Goal: Task Accomplishment & Management: Use online tool/utility

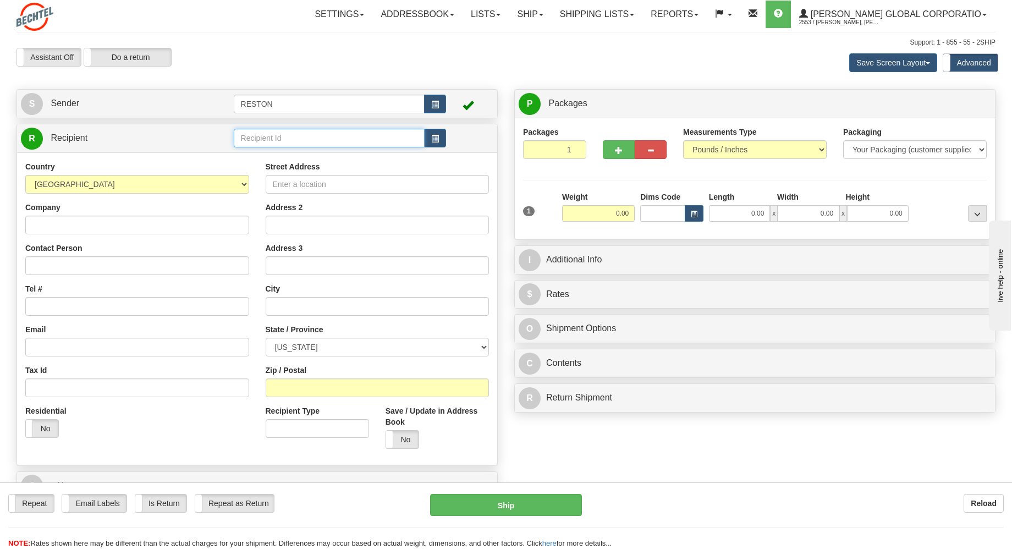
click at [265, 133] on input "text" at bounding box center [329, 138] width 191 height 19
type input "b"
click at [244, 150] on div "API" at bounding box center [327, 156] width 181 height 12
type input "API"
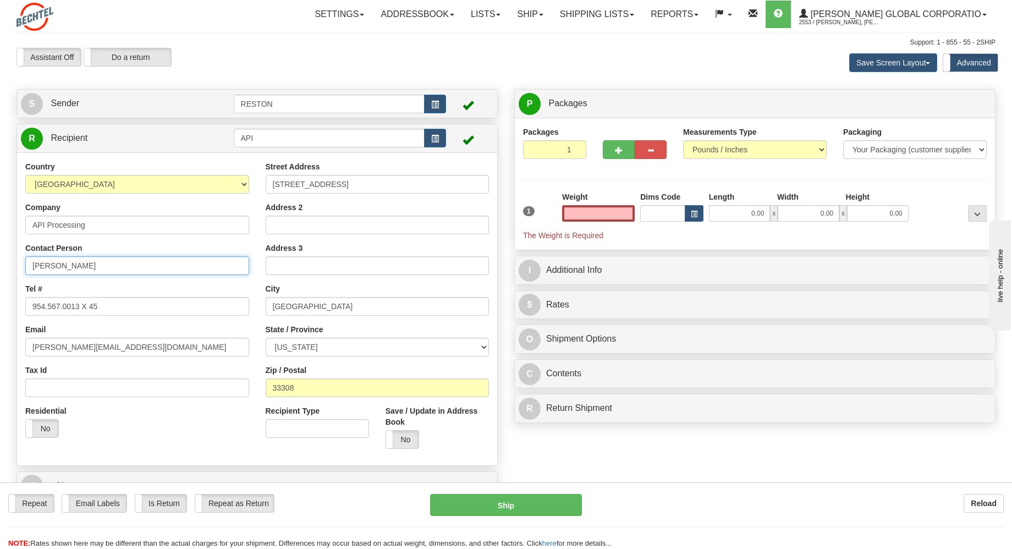
type input "0.00"
drag, startPoint x: 112, startPoint y: 265, endPoint x: -104, endPoint y: 266, distance: 215.6
click at [0, 266] on html "Training Course Close Toggle navigation Settings Shipping Preferences New Sende…" at bounding box center [506, 274] width 1012 height 549
type input "Bruce Hedges"
click at [413, 438] on label "No" at bounding box center [402, 440] width 32 height 18
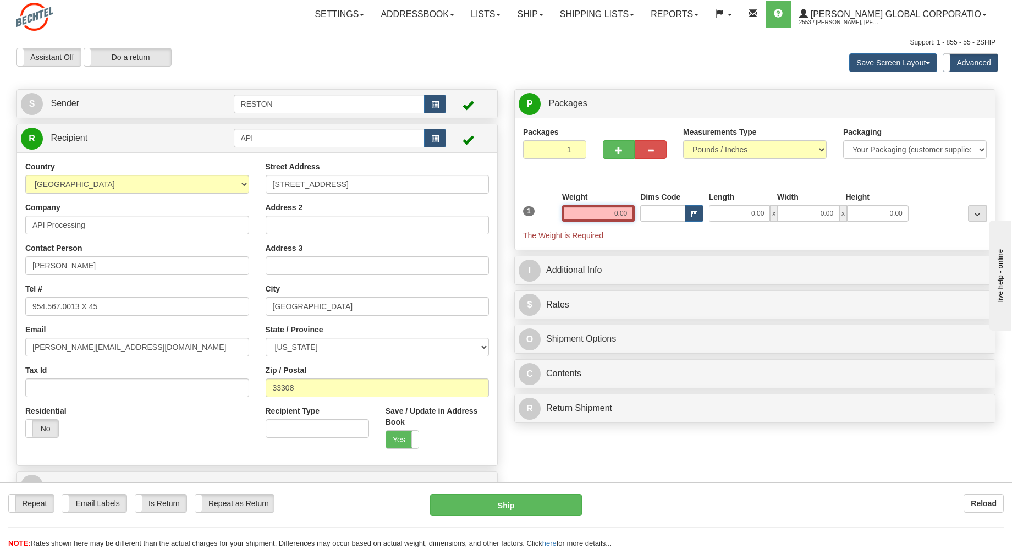
click at [609, 214] on input "0.00" at bounding box center [598, 213] width 73 height 17
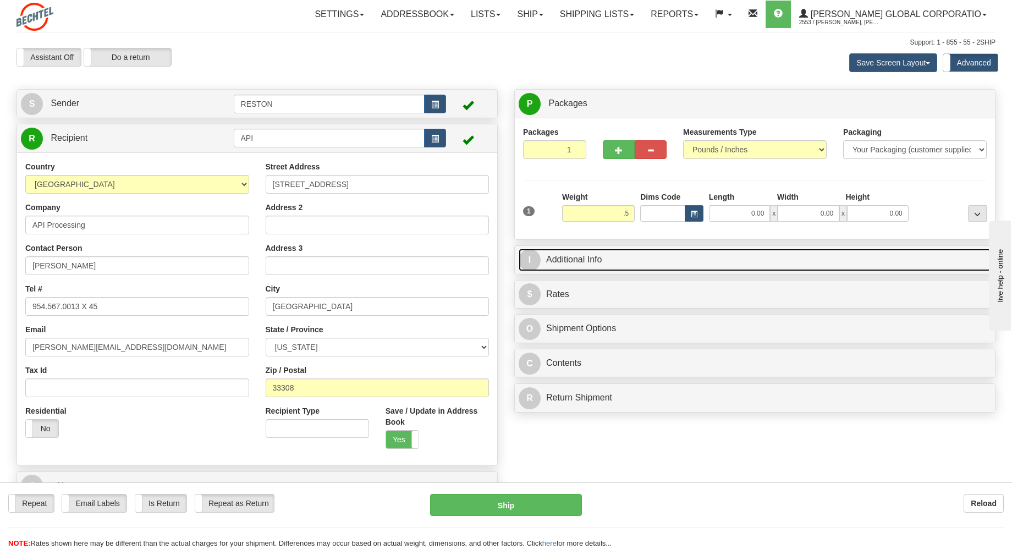
type input "0.50"
click at [541, 259] on link "I Additional Info" at bounding box center [755, 260] width 473 height 23
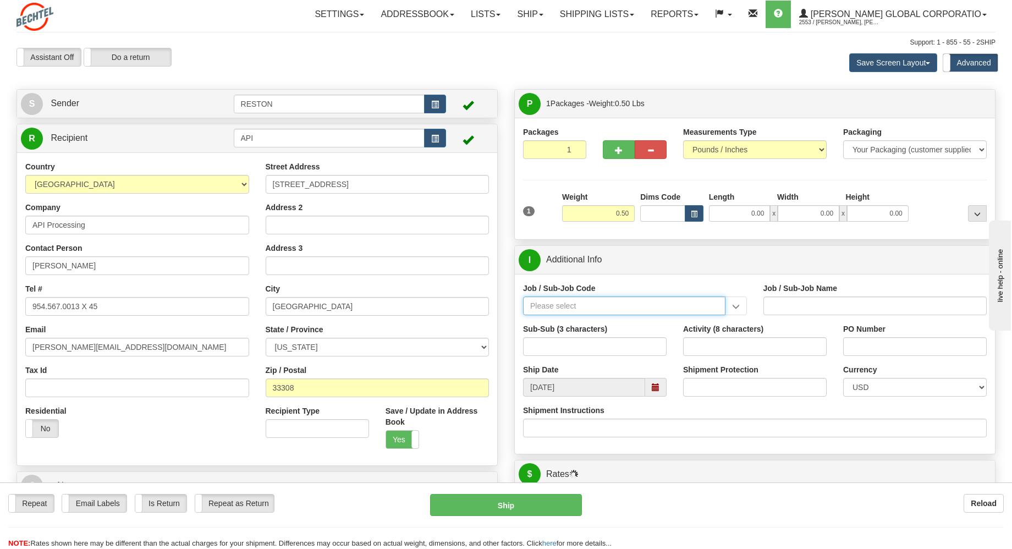
click at [669, 304] on input "Job / Sub-Job Code" at bounding box center [624, 306] width 202 height 19
click at [623, 306] on input "Job / Sub-Job Code" at bounding box center [624, 306] width 202 height 19
paste input "56118-000"
click at [551, 305] on input "56118-000" at bounding box center [624, 306] width 202 height 19
type input "56118000"
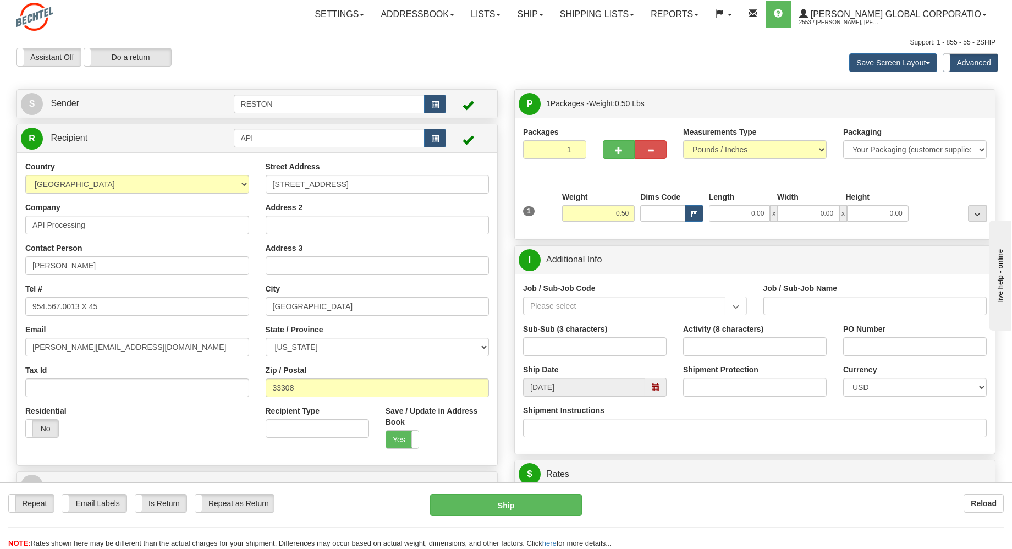
click at [618, 295] on div "Job / Sub-Job Code 56118-000" at bounding box center [635, 299] width 224 height 32
click at [592, 314] on input "Job / Sub-Job Code" at bounding box center [624, 306] width 202 height 19
type input "56118-000"
type input "M&T CONSTRUCTION - GENERAL"
type input "56118-000"
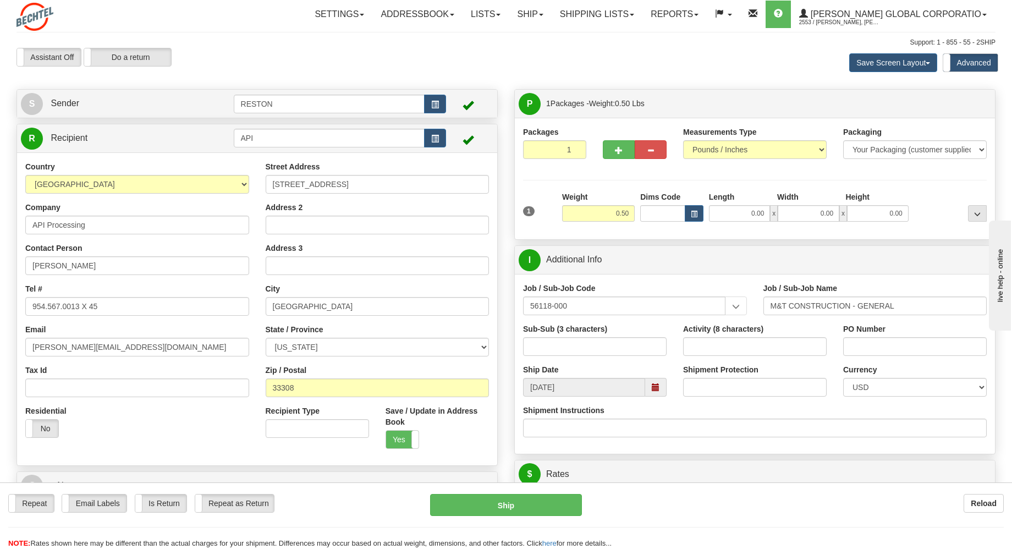
click at [652, 388] on span at bounding box center [656, 387] width 8 height 8
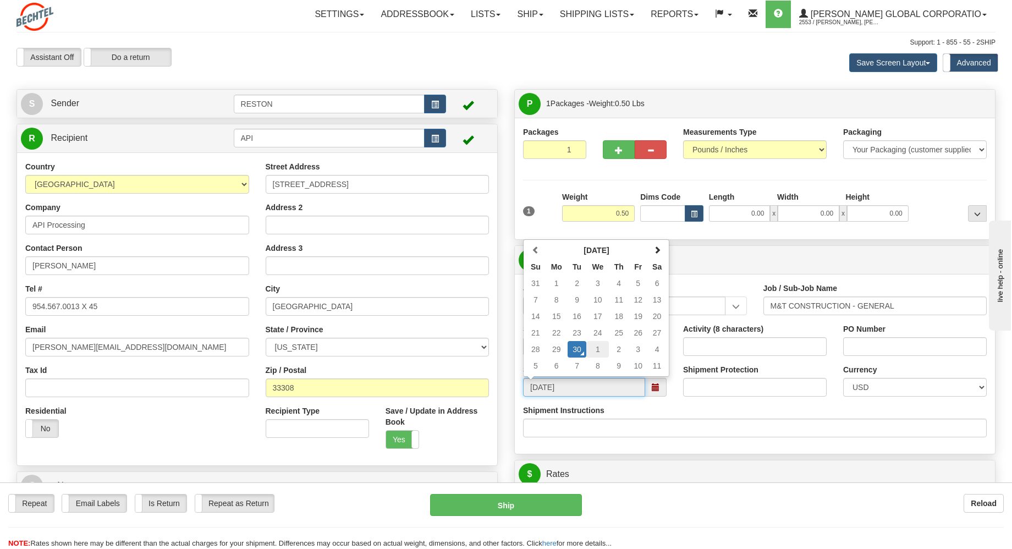
click at [602, 349] on td "1" at bounding box center [597, 349] width 23 height 17
type input "10/01/2025"
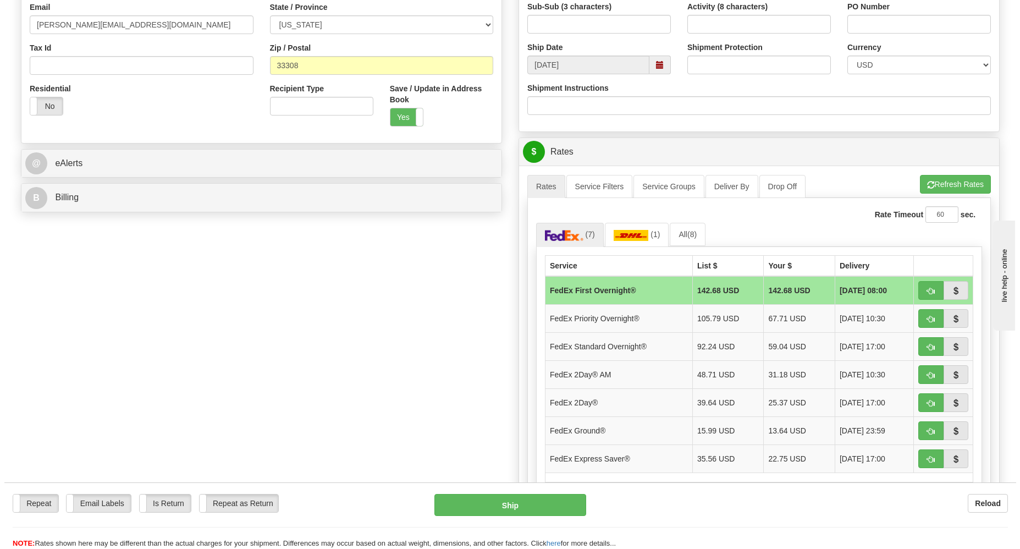
scroll to position [330, 0]
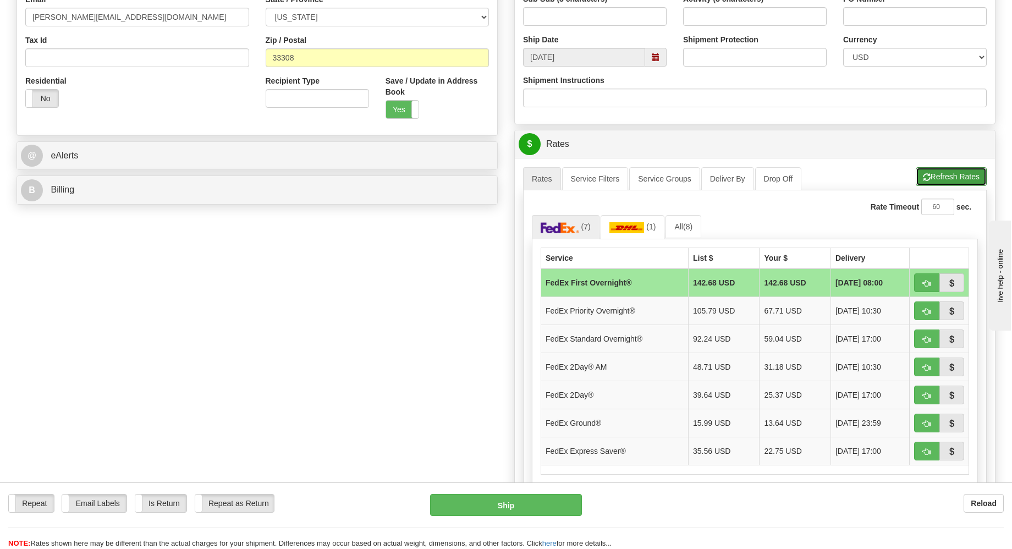
click at [946, 173] on button "Refresh Rates" at bounding box center [951, 176] width 71 height 19
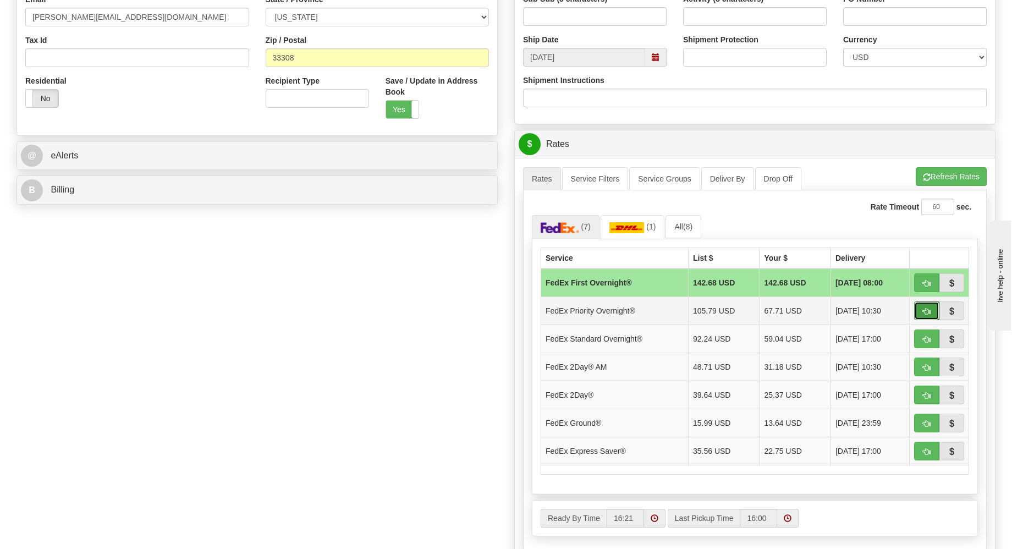
click at [928, 309] on span "button" at bounding box center [927, 311] width 8 height 7
type input "01"
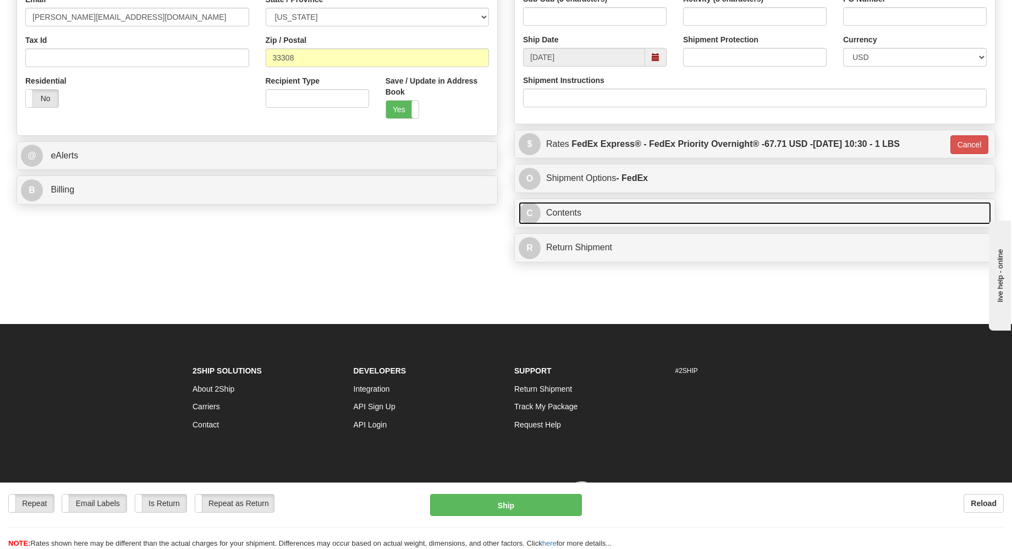
click at [567, 212] on link "C Contents" at bounding box center [755, 213] width 473 height 23
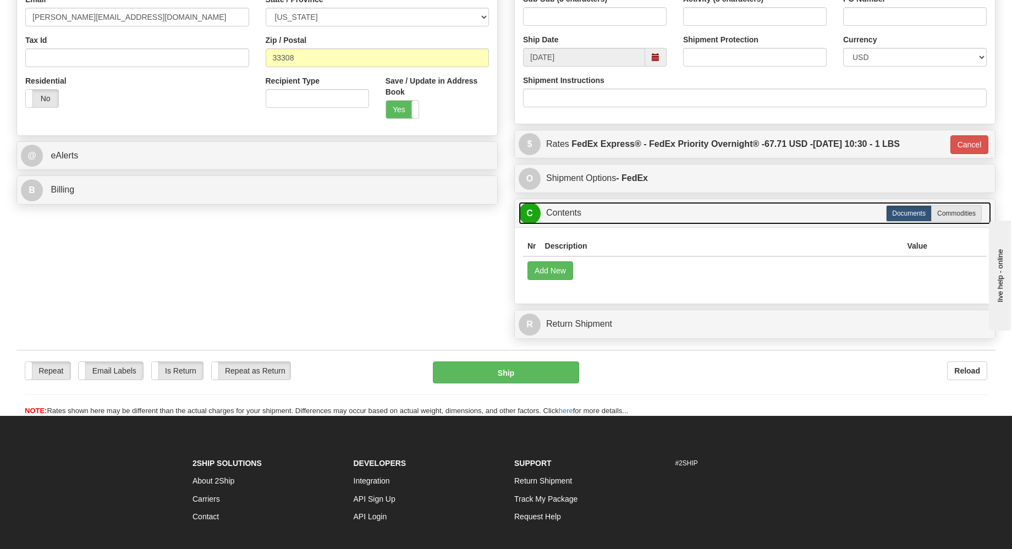
click at [567, 211] on link "C Contents" at bounding box center [755, 213] width 473 height 23
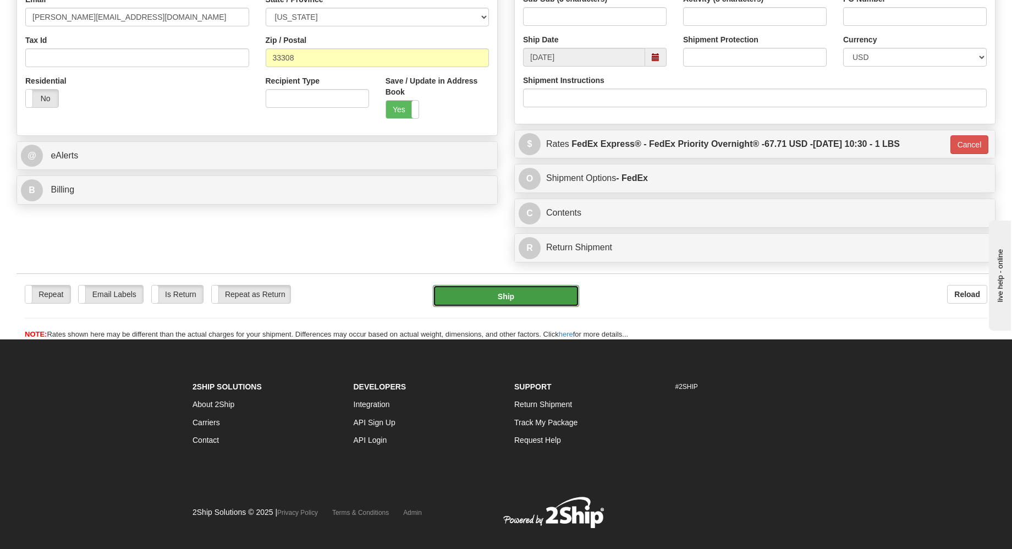
click at [503, 306] on button "Ship" at bounding box center [506, 296] width 147 height 22
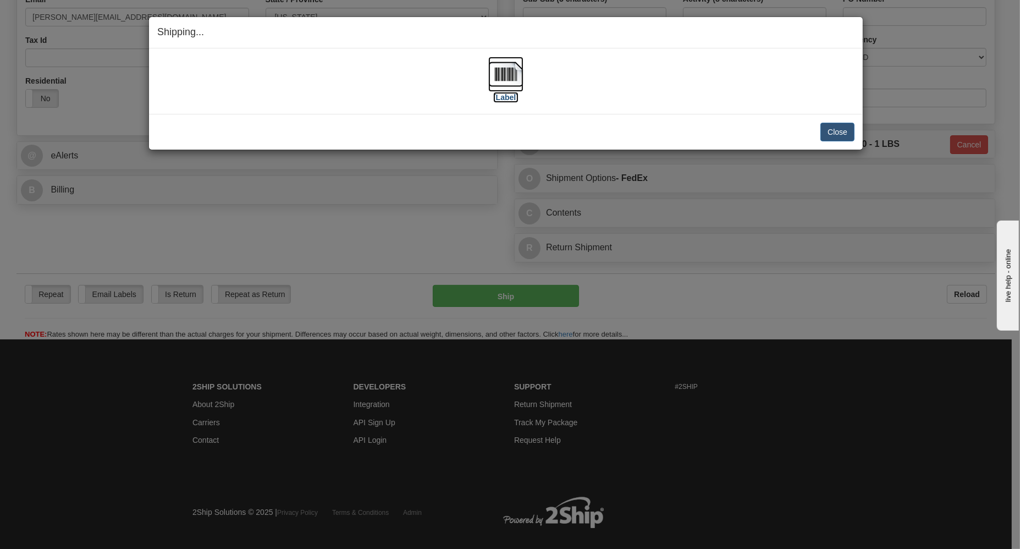
click at [520, 75] on img at bounding box center [505, 74] width 35 height 35
click at [837, 125] on button "Close" at bounding box center [838, 132] width 34 height 19
